Goal: Task Accomplishment & Management: Complete application form

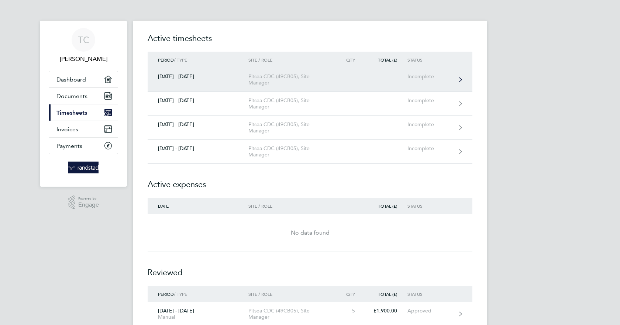
click at [204, 76] on div "[DATE] - [DATE]" at bounding box center [198, 76] width 101 height 6
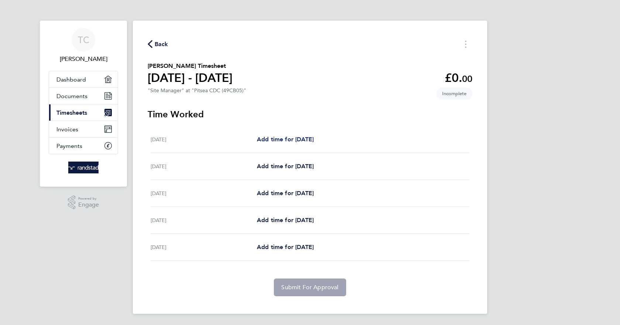
click at [266, 139] on span "Add time for [DATE]" at bounding box center [285, 139] width 57 height 7
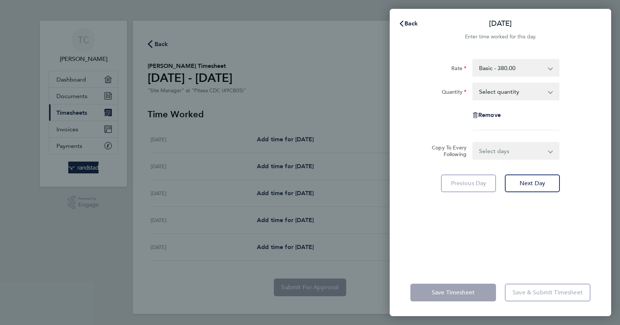
click at [551, 92] on app-icon-cross-button at bounding box center [554, 91] width 9 height 16
click at [551, 93] on app-icon-cross-button at bounding box center [554, 91] width 9 height 16
click at [549, 91] on select "Select quantity 0.5 1" at bounding box center [511, 91] width 77 height 16
select select "1"
click at [473, 83] on select "Select quantity 0.5 1" at bounding box center [511, 91] width 77 height 16
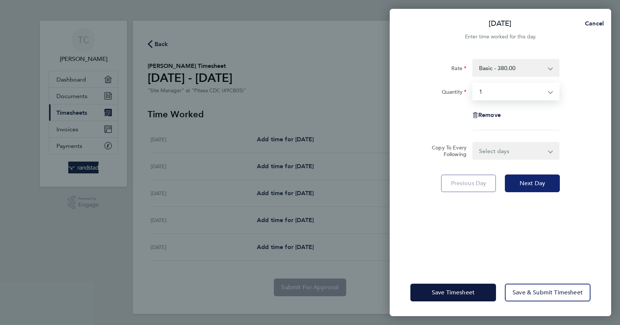
click at [527, 183] on span "Next Day" at bounding box center [532, 183] width 25 height 7
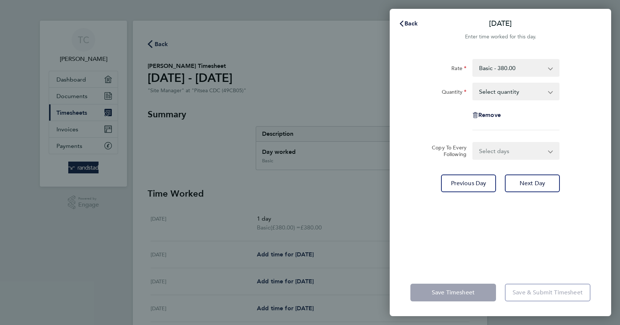
click at [551, 90] on app-icon-cross-button at bounding box center [554, 91] width 9 height 16
click at [548, 93] on select "Select quantity 0.5 1" at bounding box center [511, 91] width 77 height 16
select select "1"
click at [473, 83] on select "Select quantity 0.5 1" at bounding box center [511, 91] width 77 height 16
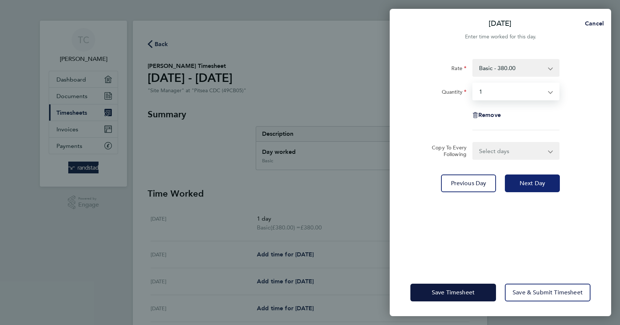
click at [527, 188] on button "Next Day" at bounding box center [532, 184] width 55 height 18
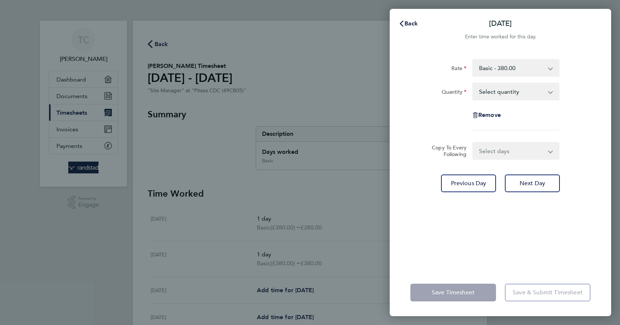
click at [551, 150] on app-icon-cross-button at bounding box center [555, 151] width 9 height 16
click at [551, 151] on app-icon-cross-button at bounding box center [555, 151] width 9 height 16
click at [550, 151] on select "Select days Day Thursday Friday" at bounding box center [511, 151] width 77 height 16
click at [578, 141] on form "Rate Basic - 380.00 Quantity Select quantity 0.5 1 Remove Copy To Every Followi…" at bounding box center [500, 109] width 180 height 101
click at [550, 92] on app-icon-cross-button at bounding box center [554, 91] width 9 height 16
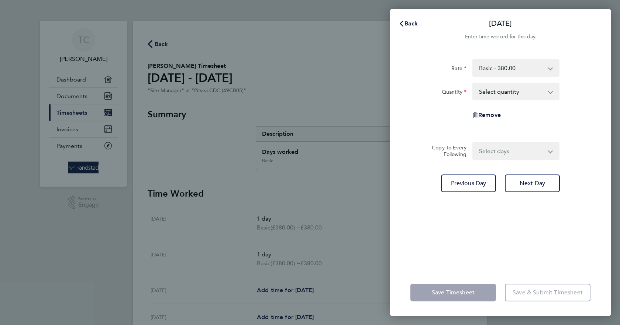
click at [550, 92] on app-icon-cross-button at bounding box center [554, 91] width 9 height 16
click at [548, 149] on select "Select days Day Thursday Friday" at bounding box center [511, 151] width 77 height 16
click at [434, 172] on div "Rate Basic - 380.00 Quantity Select quantity 0.5 1 Remove Copy To Every Followi…" at bounding box center [500, 159] width 221 height 219
click at [279, 289] on div "Back Wed 23 Jul Enter time worked for this day. Rate Basic - 380.00 Quantity Se…" at bounding box center [310, 162] width 620 height 325
click at [550, 150] on select "Select days Day Thursday Friday" at bounding box center [511, 151] width 77 height 16
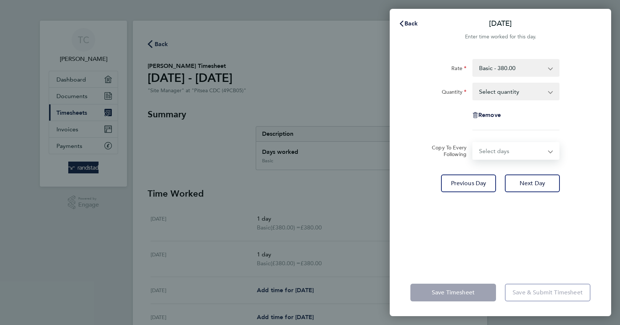
click at [584, 130] on div "Rate Basic - 380.00 Quantity Select quantity 0.5 1 Remove" at bounding box center [500, 94] width 180 height 71
click at [550, 90] on app-icon-cross-button at bounding box center [554, 91] width 9 height 16
click at [550, 91] on app-icon-cross-button at bounding box center [554, 91] width 9 height 16
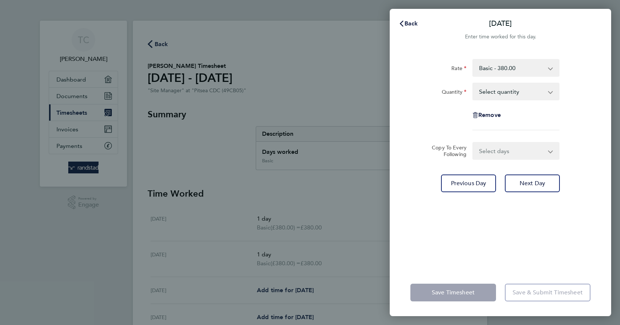
click at [550, 91] on app-icon-cross-button at bounding box center [554, 91] width 9 height 16
click at [550, 90] on app-icon-cross-button at bounding box center [554, 91] width 9 height 16
click at [516, 90] on select "Select quantity 0.5 1" at bounding box center [511, 91] width 77 height 16
select select "1"
click at [473, 83] on select "Select quantity 0.5 1" at bounding box center [511, 91] width 77 height 16
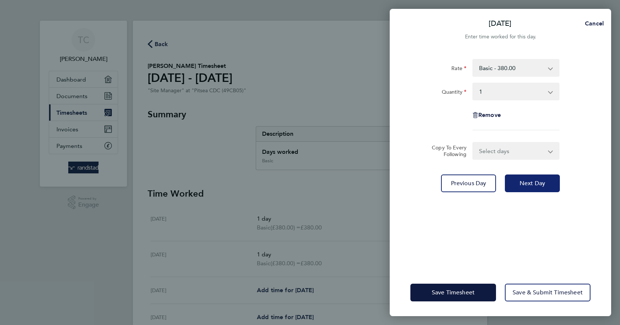
click at [535, 182] on span "Next Day" at bounding box center [532, 183] width 25 height 7
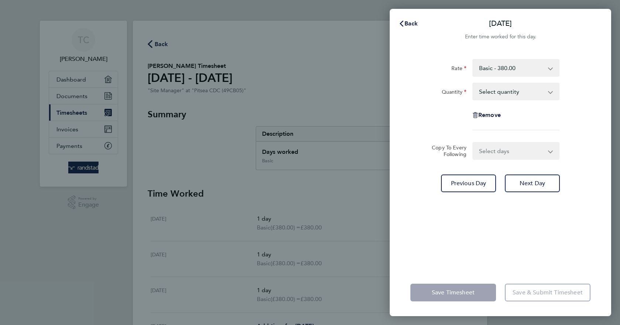
click at [550, 92] on app-icon-cross-button at bounding box center [554, 91] width 9 height 16
click at [551, 88] on app-icon-cross-button at bounding box center [554, 91] width 9 height 16
click at [502, 93] on select "Select quantity 0.5 1" at bounding box center [511, 91] width 77 height 16
select select "1"
click at [473, 83] on select "Select quantity 0.5 1" at bounding box center [511, 91] width 77 height 16
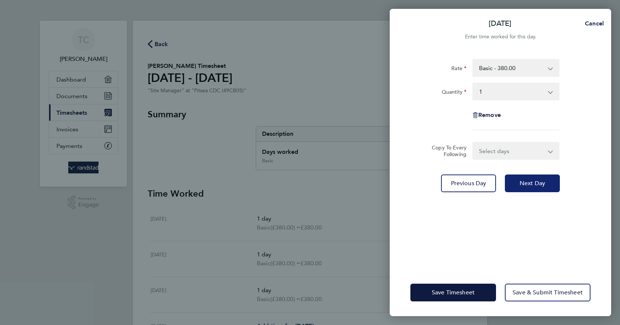
click at [526, 186] on span "Next Day" at bounding box center [532, 183] width 25 height 7
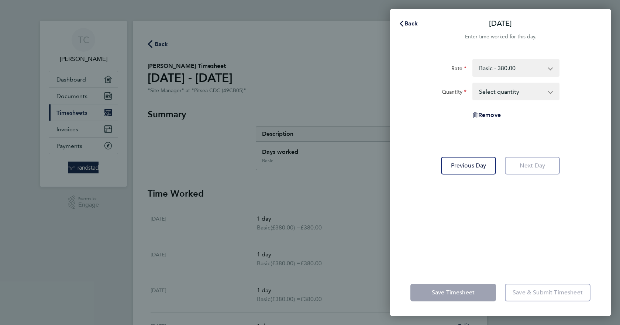
click at [551, 91] on app-icon-cross-button at bounding box center [554, 91] width 9 height 16
click at [539, 89] on select "Select quantity 0.5 1" at bounding box center [511, 91] width 77 height 16
select select "1"
click at [473, 83] on select "Select quantity 0.5 1" at bounding box center [511, 91] width 77 height 16
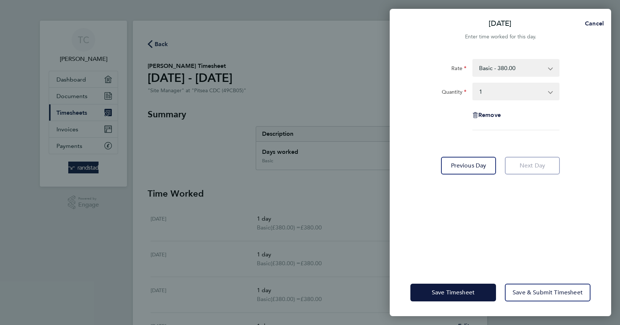
click at [527, 168] on app-form-button "Next Day" at bounding box center [529, 166] width 59 height 18
click at [550, 89] on app-icon-cross-button at bounding box center [554, 91] width 9 height 16
click at [493, 94] on select "Select quantity 0.5 1" at bounding box center [511, 91] width 77 height 16
click at [473, 83] on select "Select quantity 0.5 1" at bounding box center [511, 91] width 77 height 16
click at [592, 25] on span "Cancel" at bounding box center [593, 23] width 21 height 7
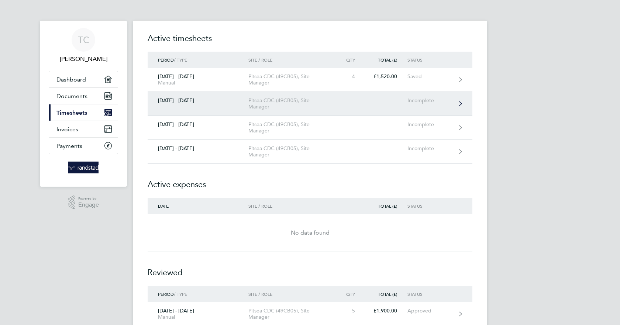
click at [188, 99] on div "[DATE] - [DATE]" at bounding box center [198, 100] width 101 height 6
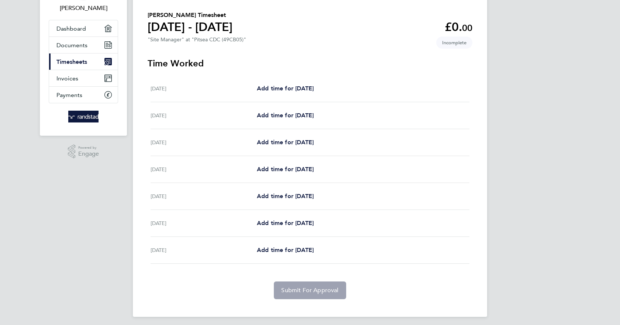
scroll to position [55, 0]
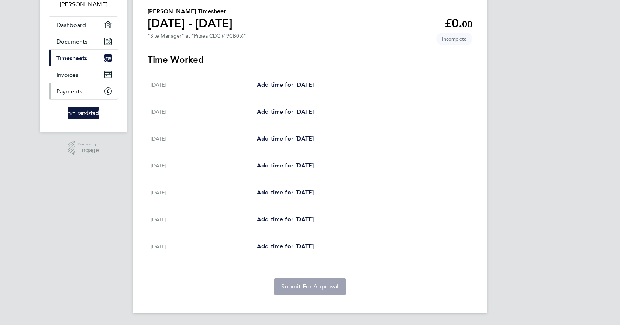
click at [74, 91] on span "Payments" at bounding box center [69, 91] width 26 height 7
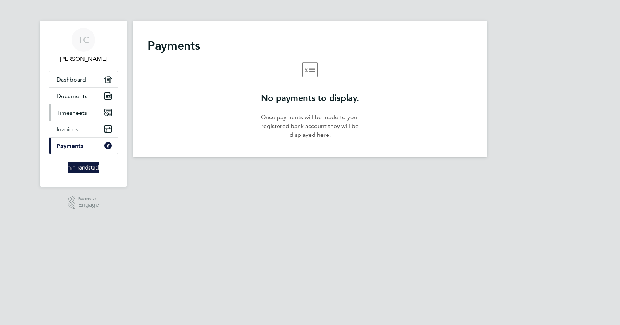
click at [72, 113] on span "Timesheets" at bounding box center [71, 112] width 31 height 7
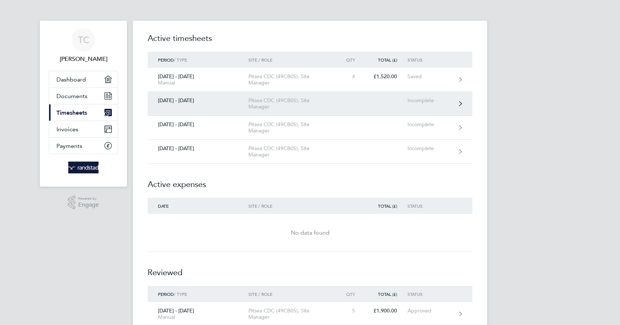
click at [181, 100] on div "[DATE] - [DATE]" at bounding box center [198, 100] width 101 height 6
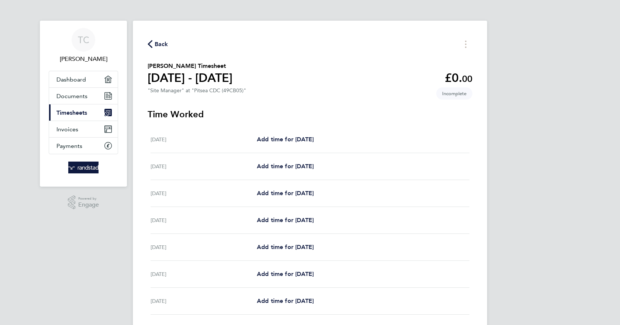
click at [157, 44] on span "Back" at bounding box center [162, 44] width 14 height 9
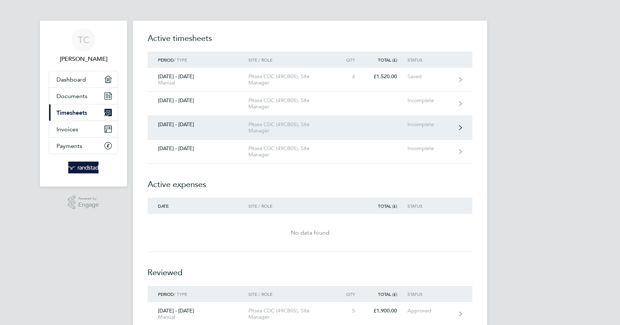
click at [177, 125] on div "[DATE] - [DATE]" at bounding box center [198, 124] width 101 height 6
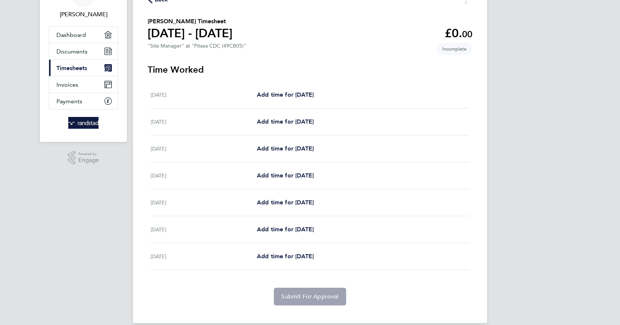
scroll to position [55, 0]
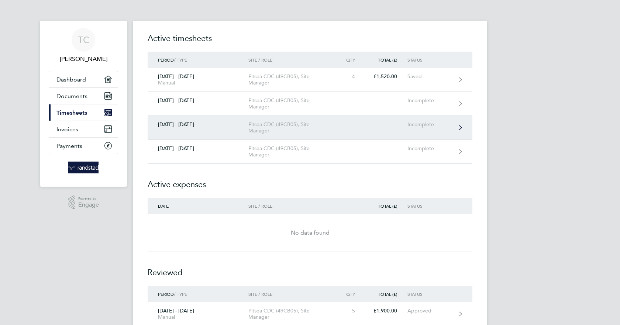
click at [175, 121] on link "[DATE] - [DATE] Pitsea CDC (49CB05), Site Manager Incomplete" at bounding box center [310, 128] width 325 height 24
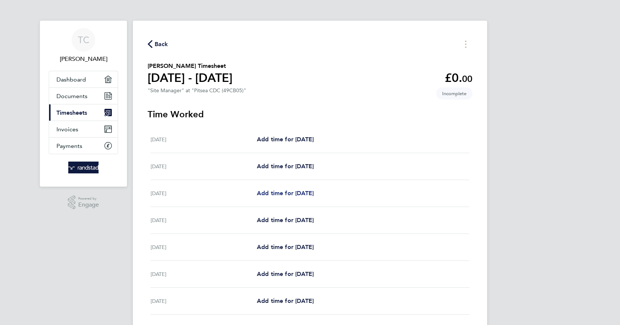
click at [277, 194] on span "Add time for [DATE]" at bounding box center [285, 193] width 57 height 7
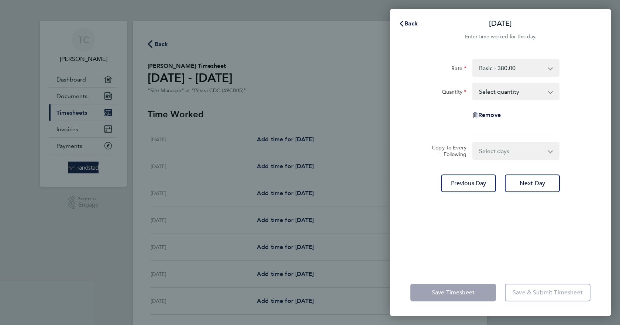
click at [552, 91] on app-icon-cross-button at bounding box center [554, 91] width 9 height 16
click at [550, 92] on app-icon-cross-button at bounding box center [554, 91] width 9 height 16
click at [551, 150] on app-icon-cross-button at bounding box center [555, 151] width 9 height 16
click at [510, 93] on select "Select quantity 0.5 1" at bounding box center [511, 91] width 77 height 16
select select "1"
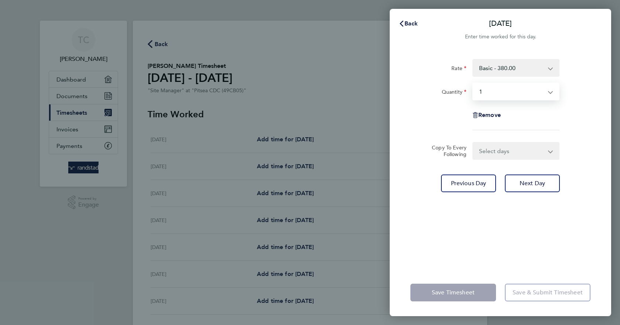
click at [473, 83] on select "Select quantity 0.5 1" at bounding box center [511, 91] width 77 height 16
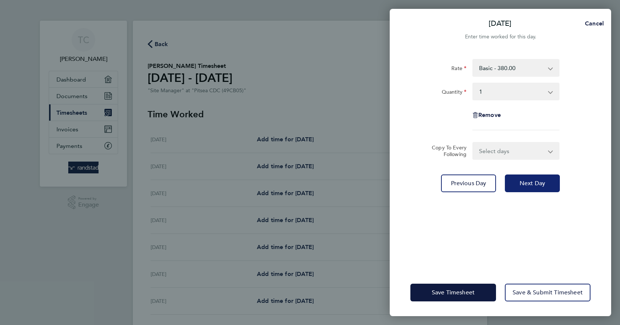
click at [525, 183] on span "Next Day" at bounding box center [532, 183] width 25 height 7
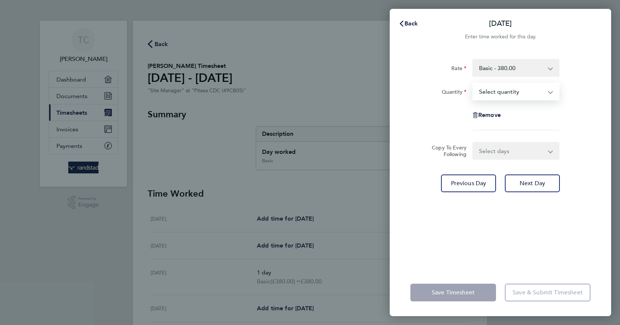
click at [549, 91] on select "Select quantity 0.5 1" at bounding box center [511, 91] width 77 height 16
select select "1"
click at [473, 83] on select "Select quantity 0.5 1" at bounding box center [511, 91] width 77 height 16
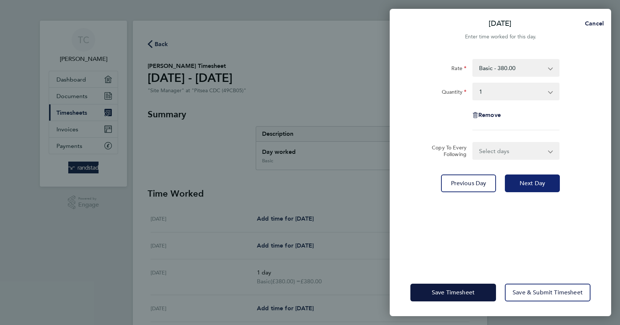
click at [528, 182] on span "Next Day" at bounding box center [532, 183] width 25 height 7
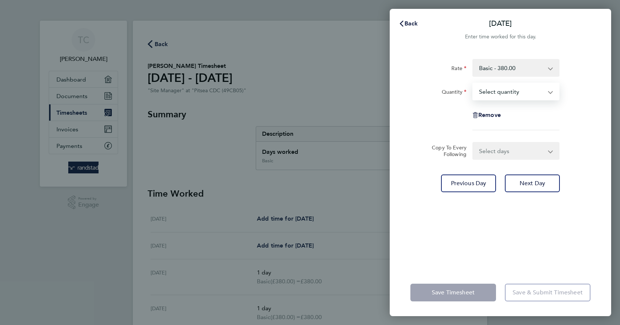
click at [549, 93] on select "Select quantity 0.5 1" at bounding box center [511, 91] width 77 height 16
select select "1"
click at [473, 83] on select "Select quantity 0.5 1" at bounding box center [511, 91] width 77 height 16
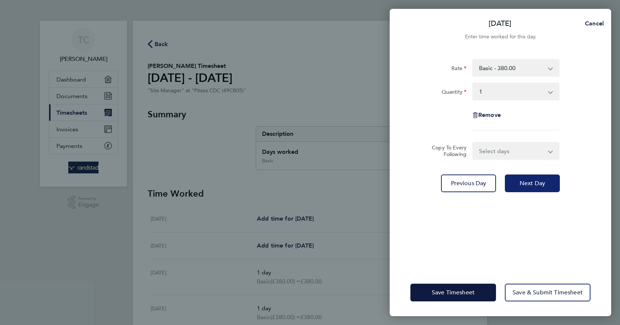
click at [531, 183] on span "Next Day" at bounding box center [532, 183] width 25 height 7
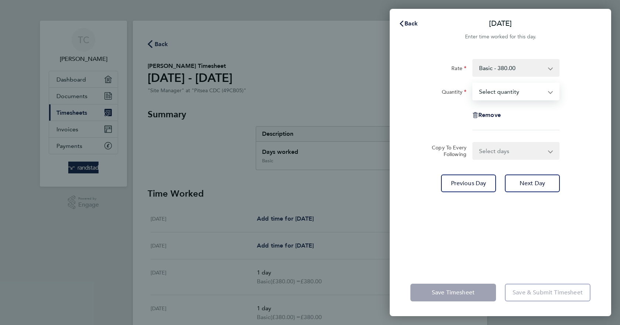
click at [548, 90] on select "Select quantity 0.5 1" at bounding box center [511, 91] width 77 height 16
select select "1"
click at [473, 83] on select "Select quantity 0.5 1" at bounding box center [511, 91] width 77 height 16
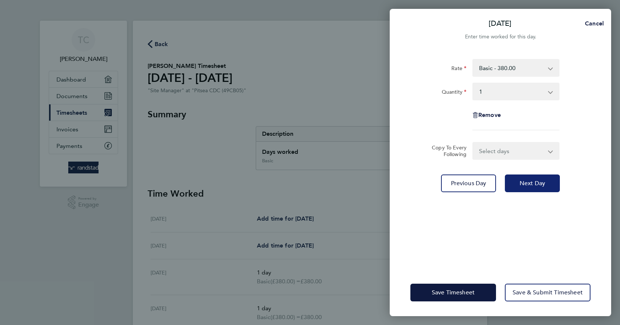
click at [521, 184] on span "Next Day" at bounding box center [532, 183] width 25 height 7
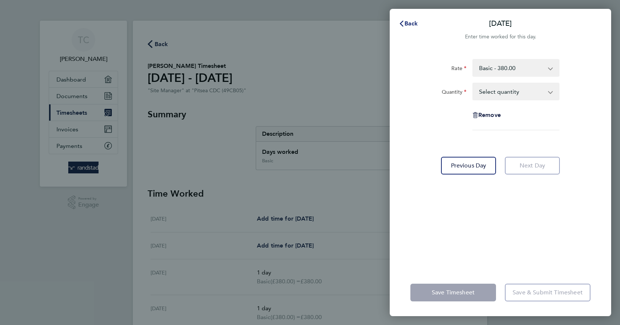
click at [407, 25] on span "Back" at bounding box center [411, 23] width 14 height 7
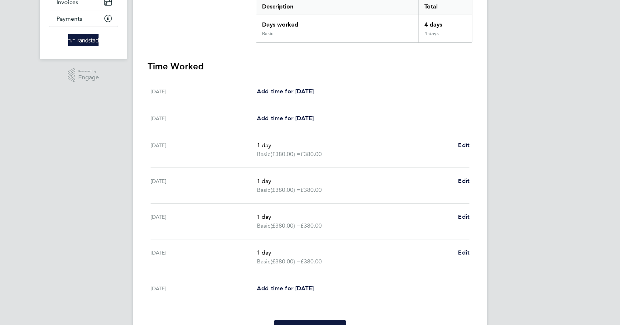
scroll to position [169, 0]
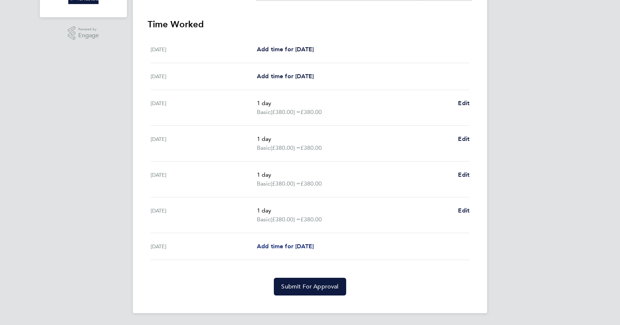
click at [262, 245] on span "Add time for [DATE]" at bounding box center [285, 246] width 57 height 7
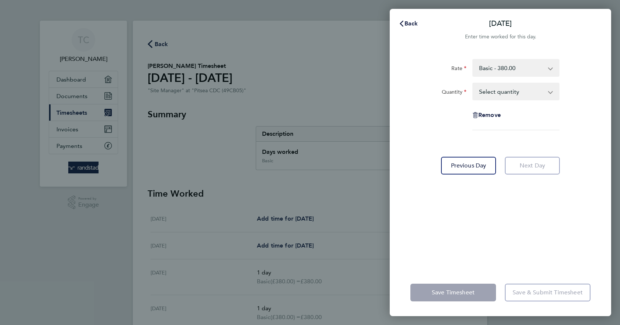
click at [551, 92] on app-icon-cross-button at bounding box center [554, 91] width 9 height 16
click at [549, 93] on select "Select quantity 0.5 1" at bounding box center [511, 91] width 77 height 16
select select "1"
click at [473, 83] on select "Select quantity 0.5 1" at bounding box center [511, 91] width 77 height 16
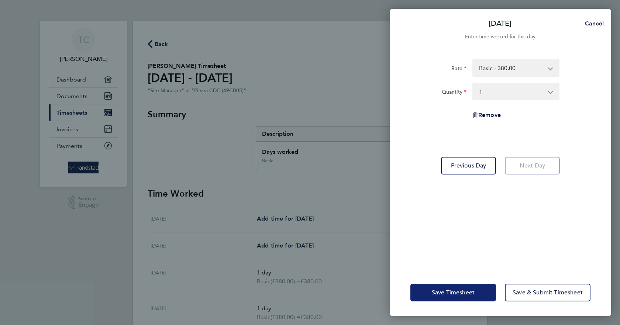
click at [453, 290] on span "Save Timesheet" at bounding box center [453, 292] width 43 height 7
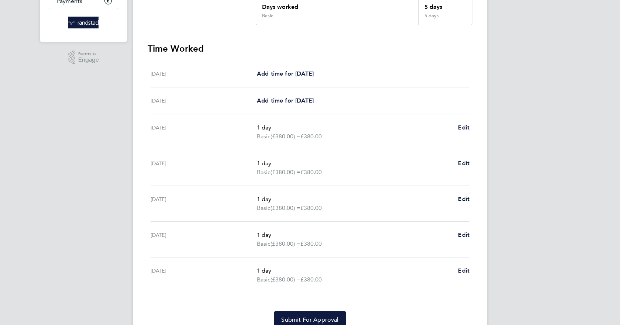
scroll to position [178, 0]
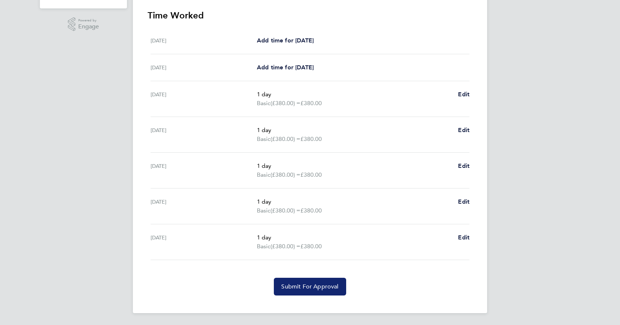
click at [303, 289] on span "Submit For Approval" at bounding box center [309, 286] width 57 height 7
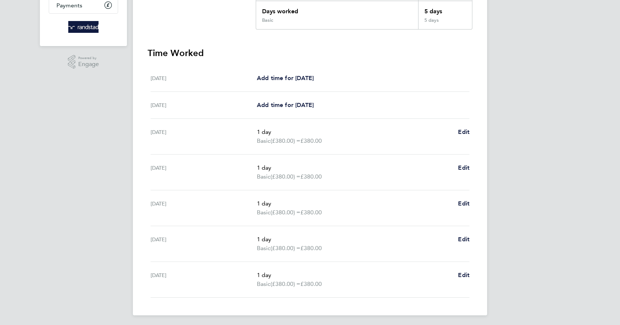
scroll to position [32, 0]
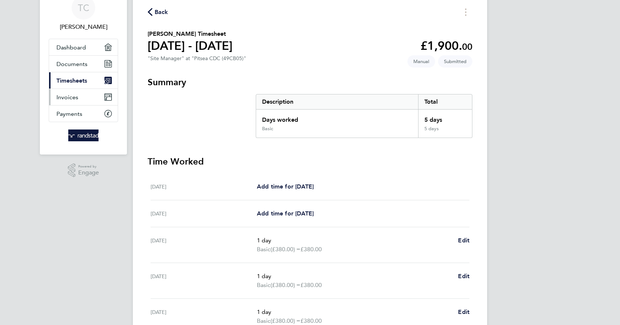
click at [73, 97] on span "Invoices" at bounding box center [67, 97] width 22 height 7
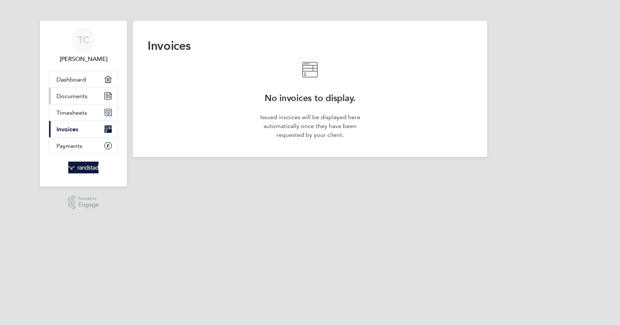
click at [68, 96] on span "Documents" at bounding box center [71, 96] width 31 height 7
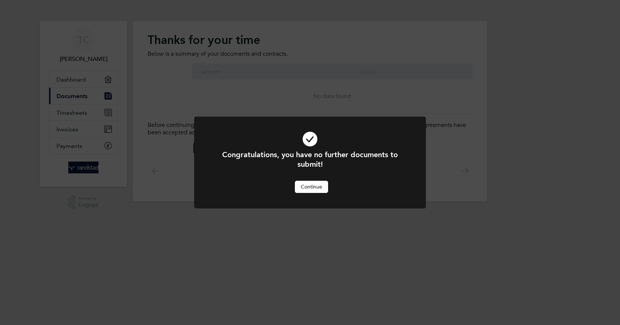
click at [310, 189] on button "Continue" at bounding box center [311, 187] width 33 height 12
